Goal: Transaction & Acquisition: Purchase product/service

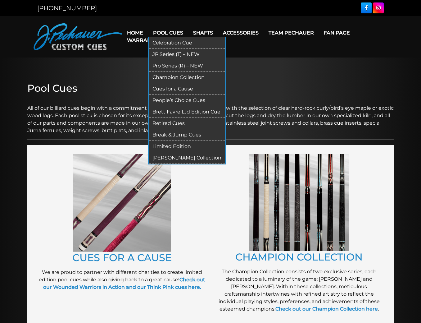
click at [179, 109] on link "Brett Favre Ltd Edition Cue" at bounding box center [187, 111] width 76 height 11
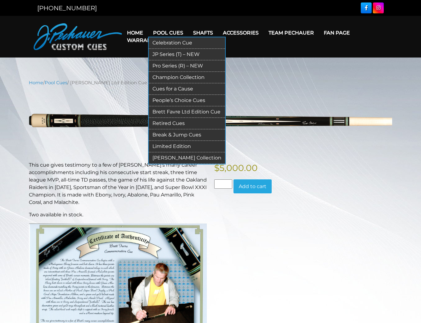
click at [170, 41] on link "Celebration Cue" at bounding box center [187, 42] width 76 height 11
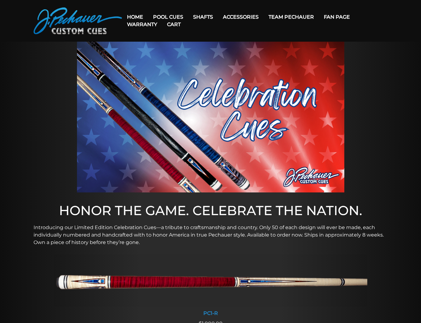
scroll to position [25, 0]
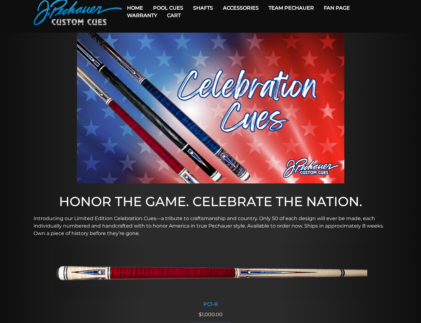
click at [172, 8] on link "Cart" at bounding box center [174, 15] width 24 height 16
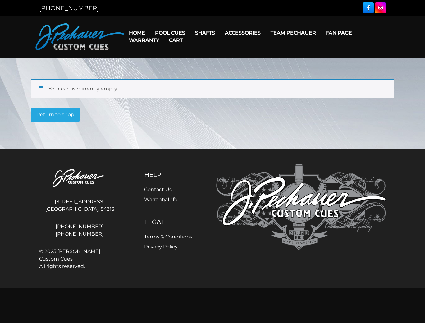
click at [163, 33] on link "Warranty" at bounding box center [144, 40] width 40 height 16
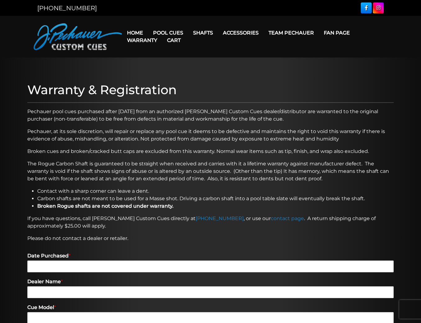
click at [80, 170] on p "The Rogue Carbon Shaft is guaranteed to be straight when received and carries w…" at bounding box center [210, 171] width 367 height 22
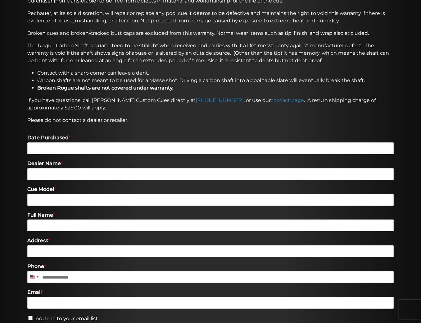
scroll to position [124, 0]
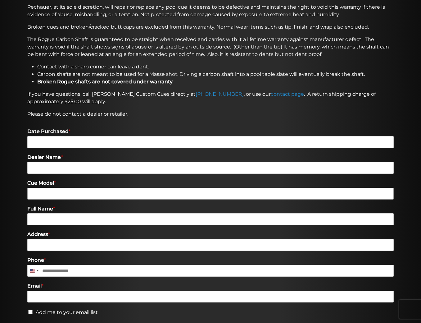
click at [66, 193] on input "Cue Model *" at bounding box center [210, 194] width 367 height 12
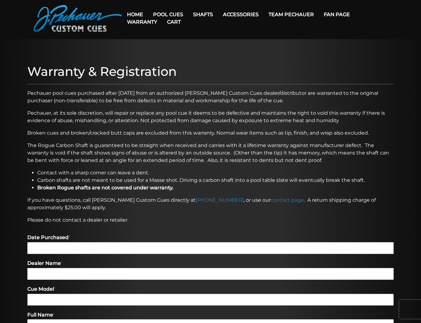
scroll to position [0, 0]
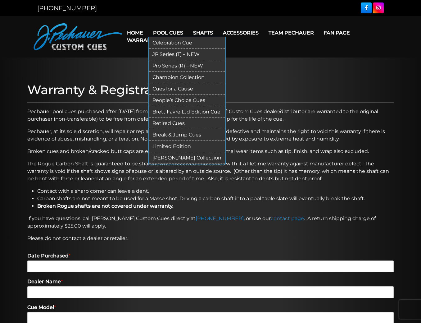
click at [168, 64] on link "Pro Series (R) – NEW" at bounding box center [187, 65] width 76 height 11
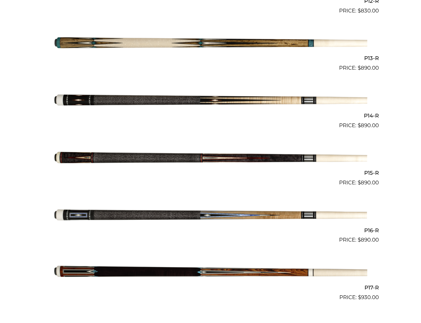
scroll to position [895, 0]
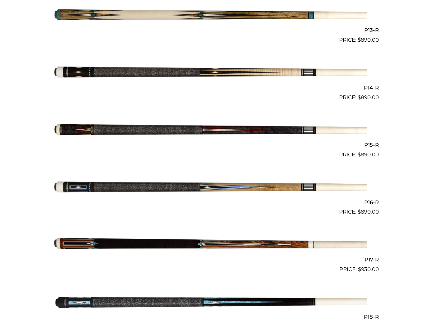
click at [177, 72] on img at bounding box center [211, 73] width 314 height 52
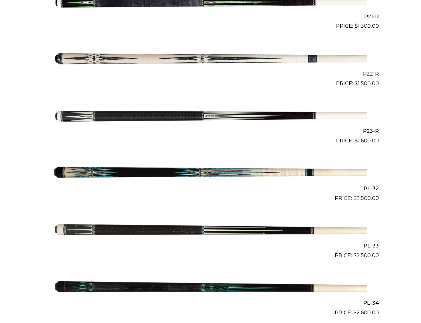
scroll to position [1367, 0]
